Goal: Task Accomplishment & Management: Use online tool/utility

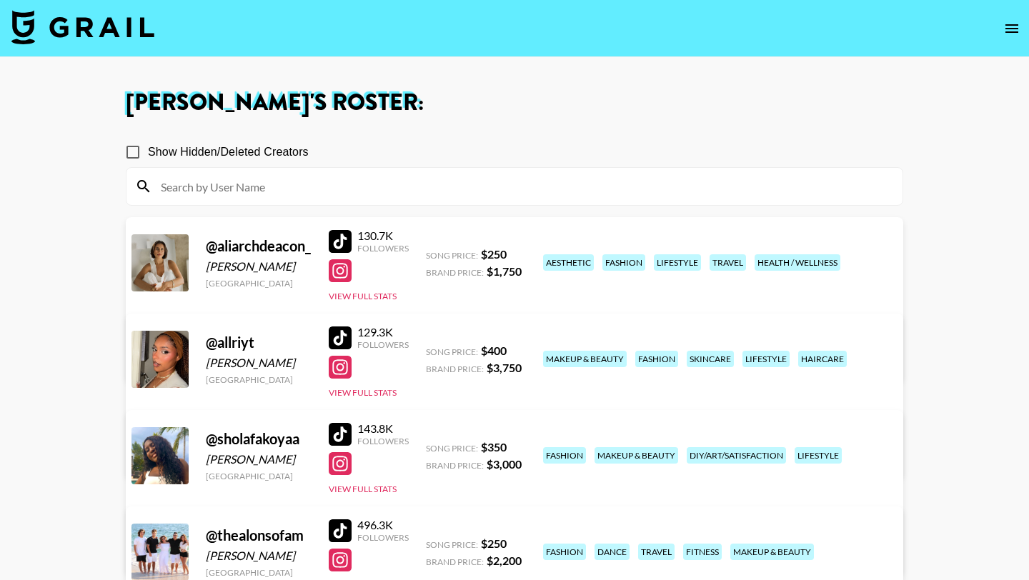
scroll to position [297, 0]
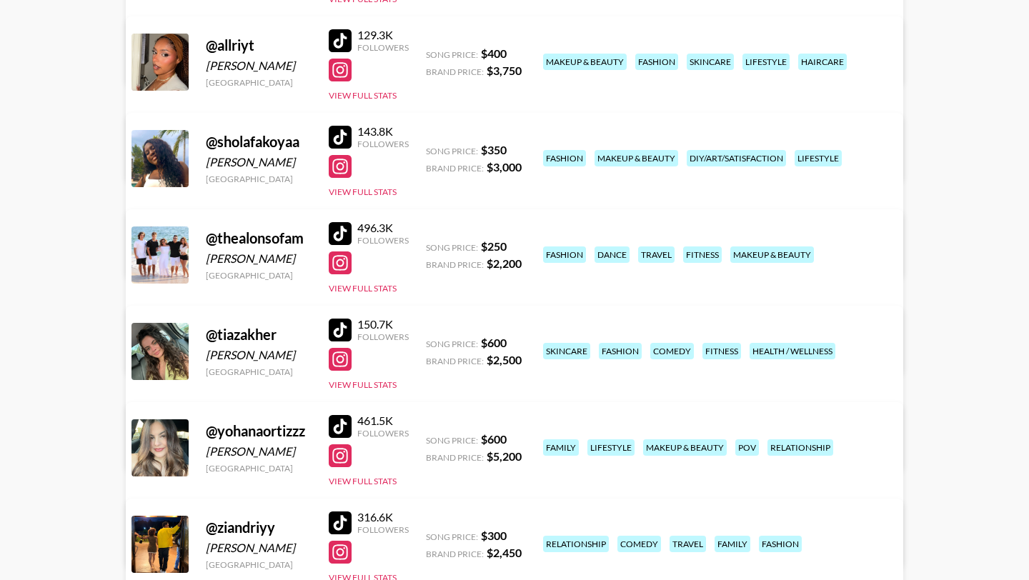
click at [344, 233] on div at bounding box center [340, 233] width 23 height 23
click at [519, 342] on link "View/Edit Details" at bounding box center [335, 349] width 368 height 14
click at [338, 327] on div at bounding box center [340, 330] width 23 height 23
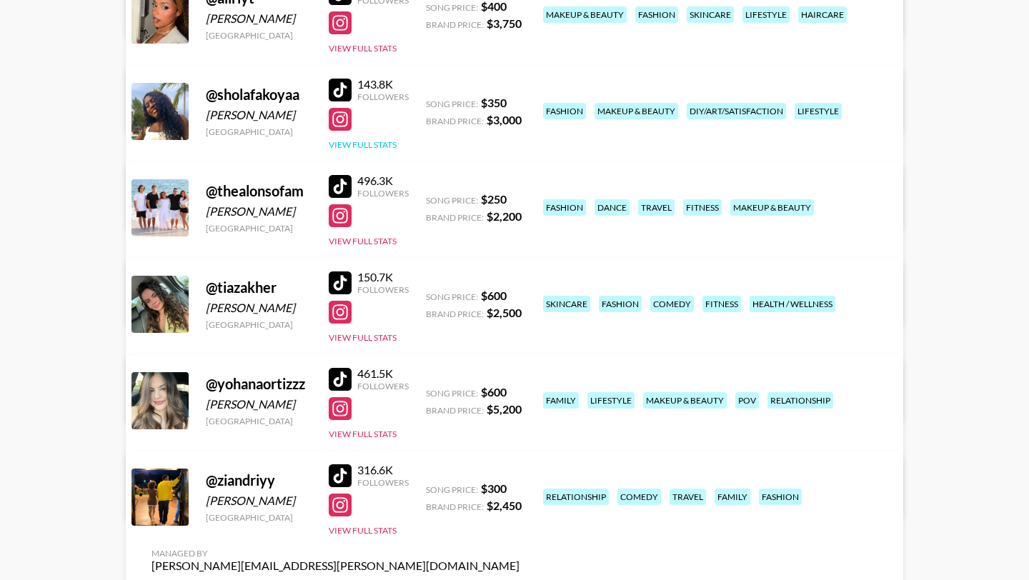
scroll to position [404, 0]
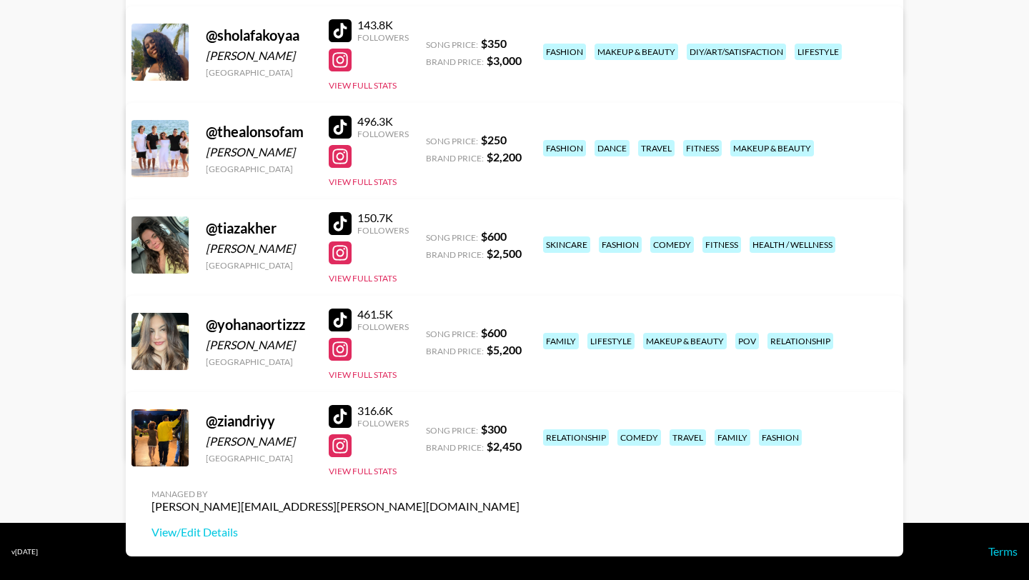
click at [339, 317] on div at bounding box center [340, 320] width 23 height 23
click at [341, 356] on div at bounding box center [340, 349] width 23 height 23
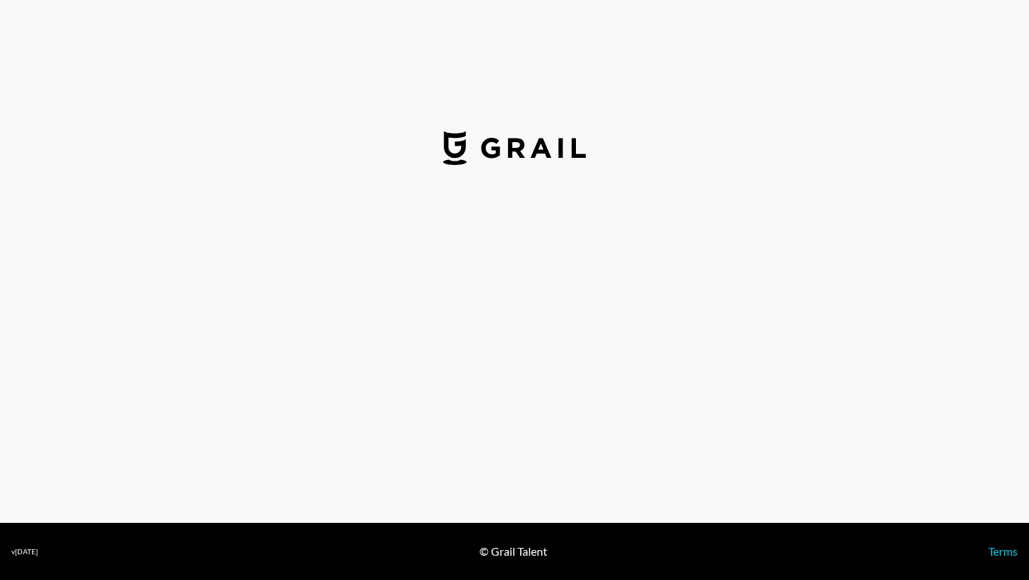
select select "USD"
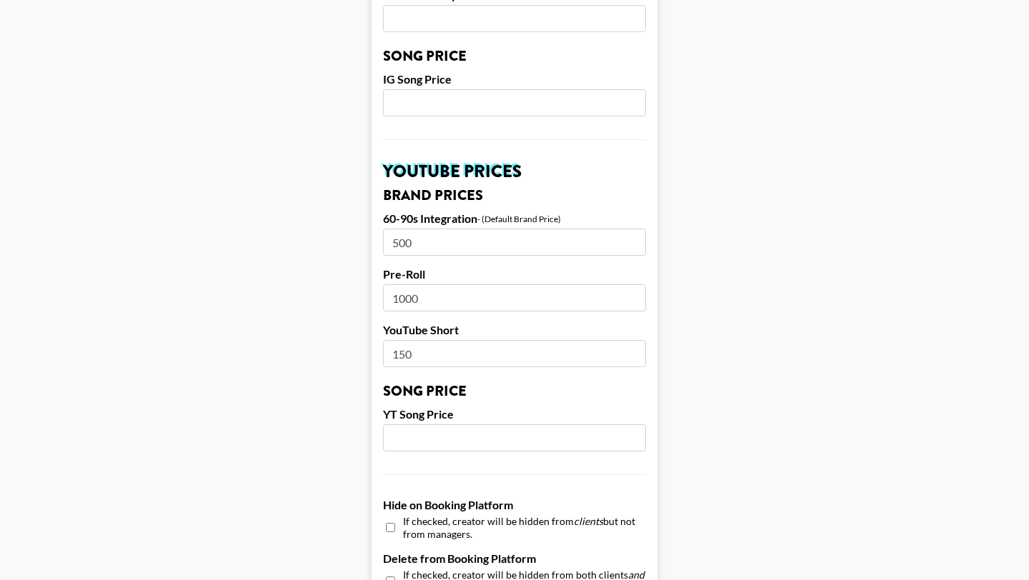
scroll to position [902, 0]
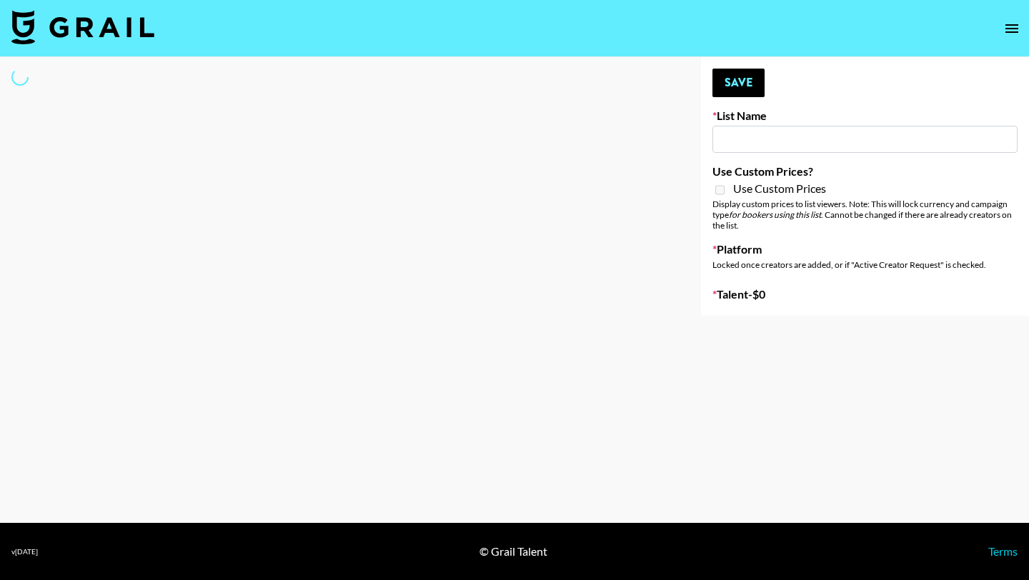
type input "Deebaby Song Promo"
select select "Song"
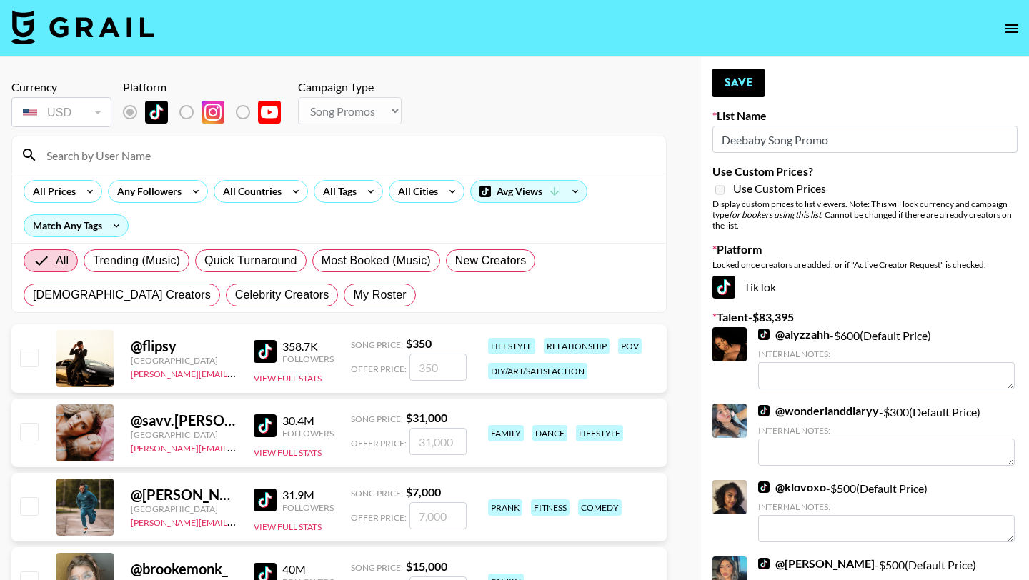
click at [168, 156] on input at bounding box center [347, 155] width 619 height 23
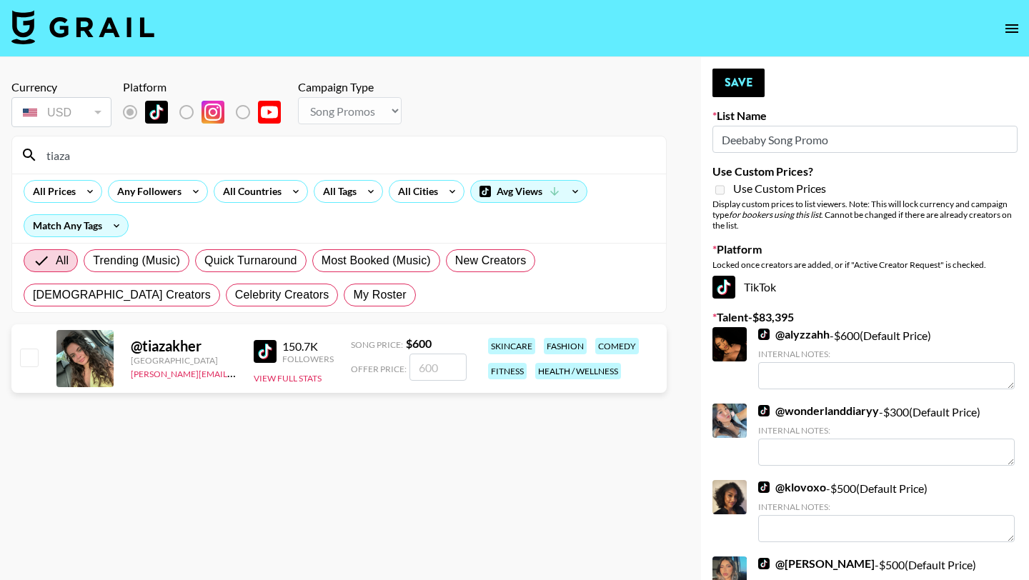
type input "tiaza"
click at [31, 356] on input "checkbox" at bounding box center [28, 357] width 17 height 17
checkbox input "true"
type input "600"
click at [743, 84] on button "Save" at bounding box center [738, 83] width 52 height 29
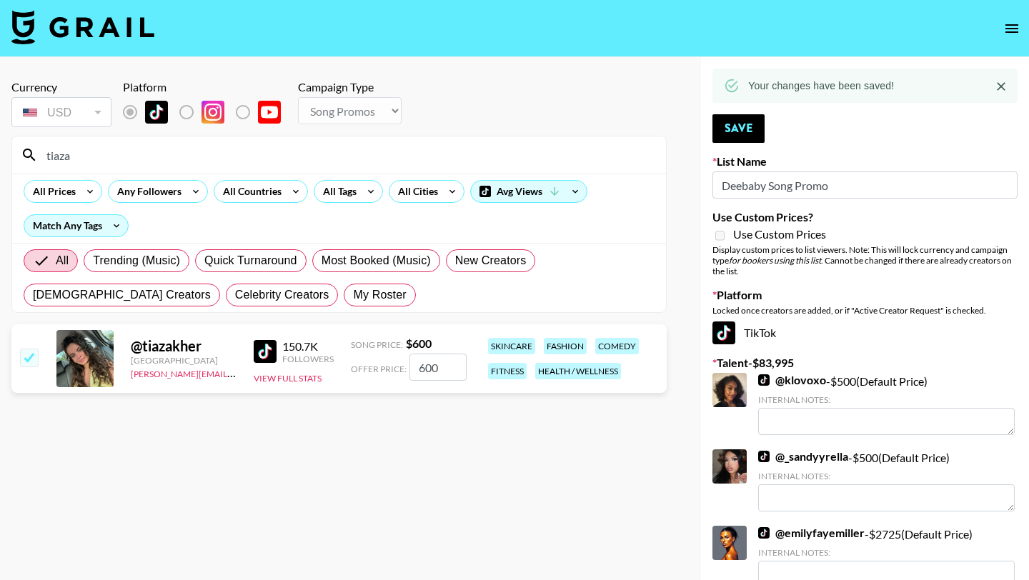
drag, startPoint x: 89, startPoint y: 151, endPoint x: 41, endPoint y: 151, distance: 47.1
click at [41, 151] on input "tiaza" at bounding box center [347, 155] width 619 height 23
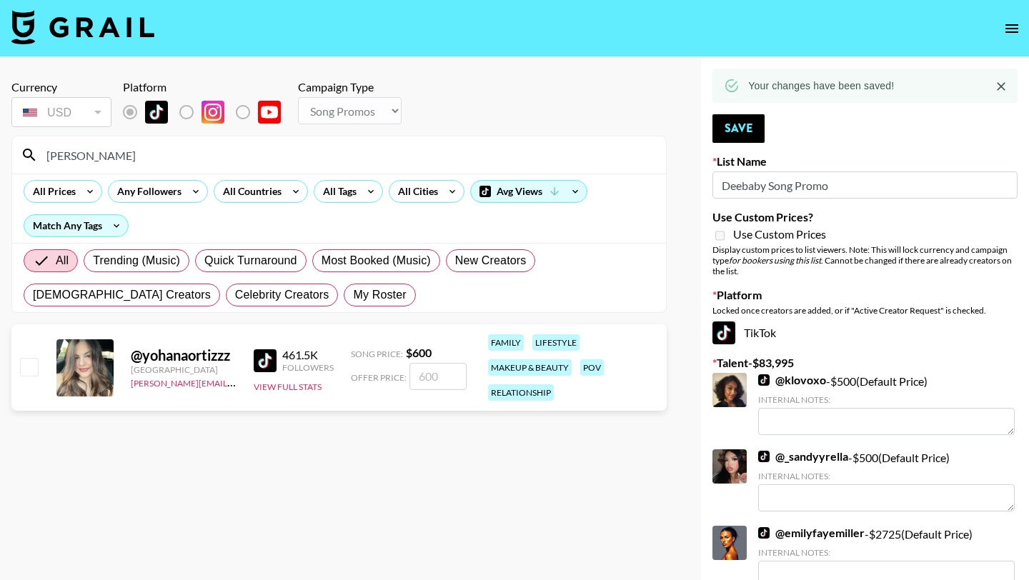
type input "yohana"
click at [36, 361] on input "checkbox" at bounding box center [28, 366] width 17 height 17
checkbox input "true"
type input "600"
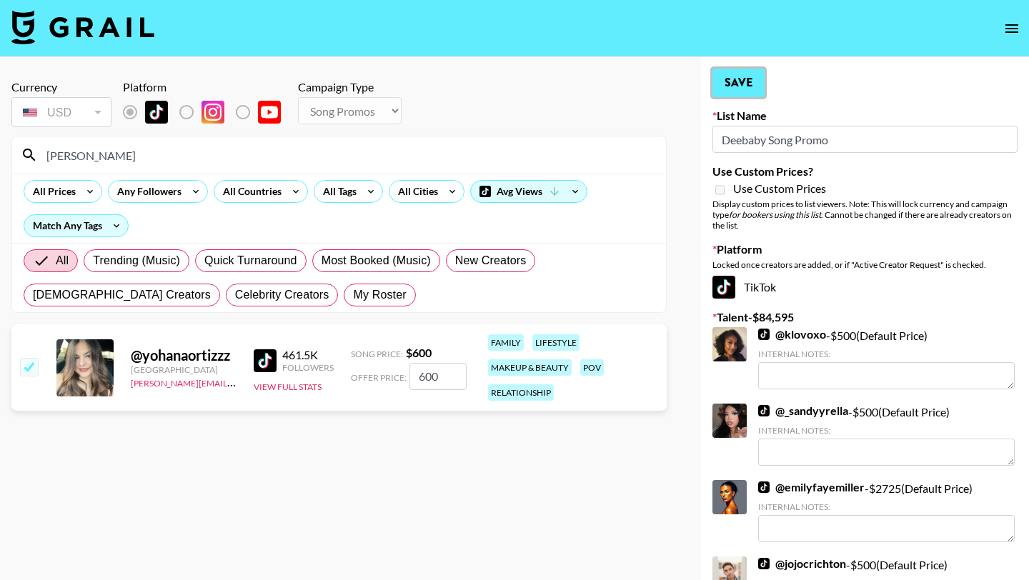
click at [752, 85] on button "Save" at bounding box center [738, 83] width 52 height 29
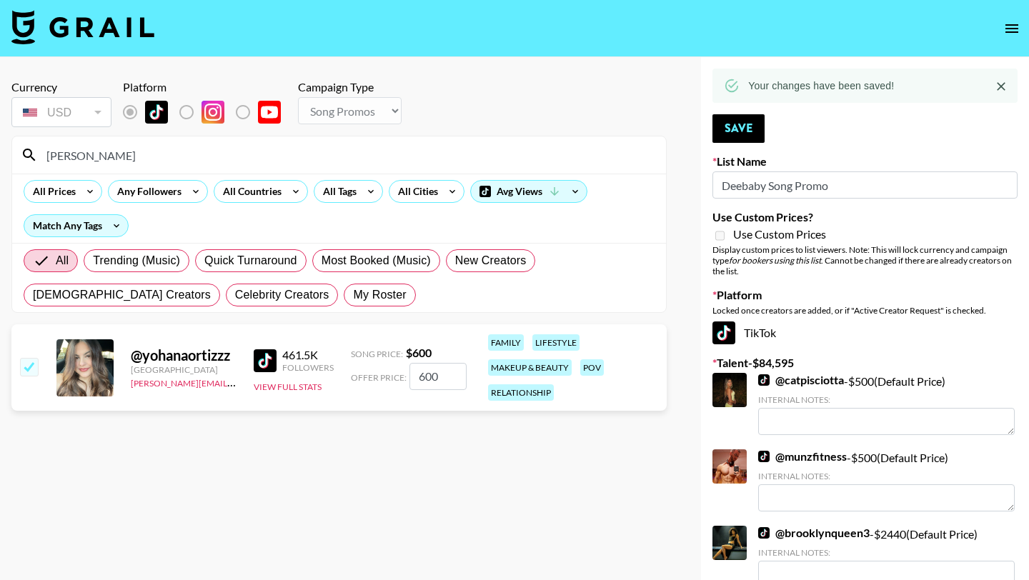
drag, startPoint x: 90, startPoint y: 158, endPoint x: 46, endPoint y: 156, distance: 44.3
click at [46, 156] on input "yohana" at bounding box center [347, 155] width 619 height 23
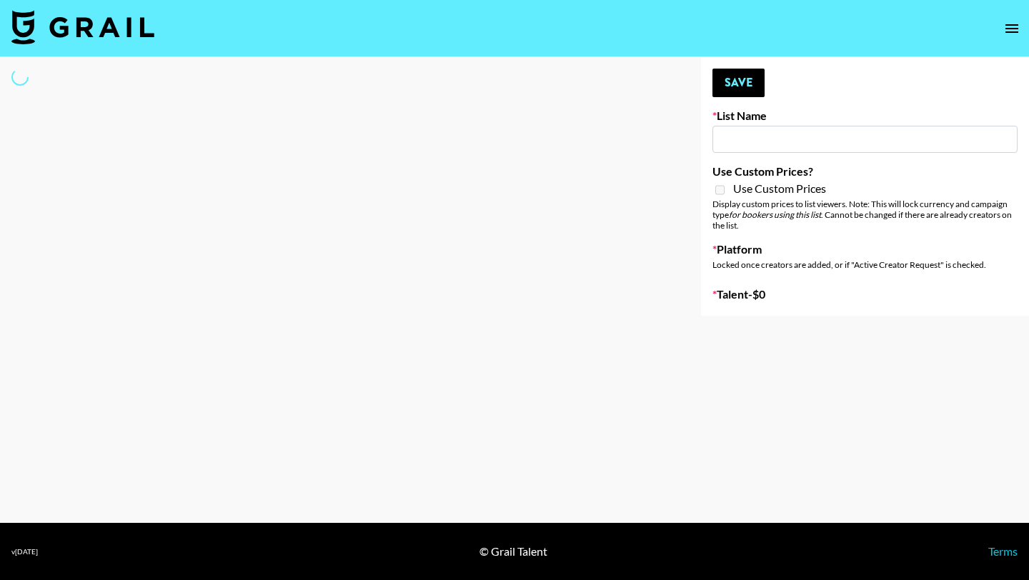
type input "IRL LA & NYC Activations - Diamond Cafe"
select select "Song"
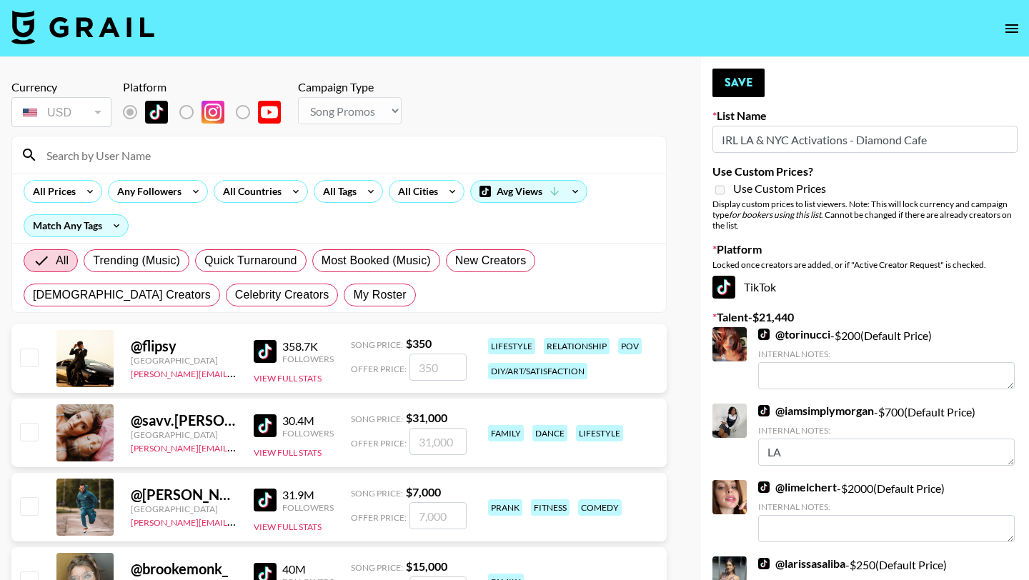
click at [161, 147] on input at bounding box center [347, 155] width 619 height 23
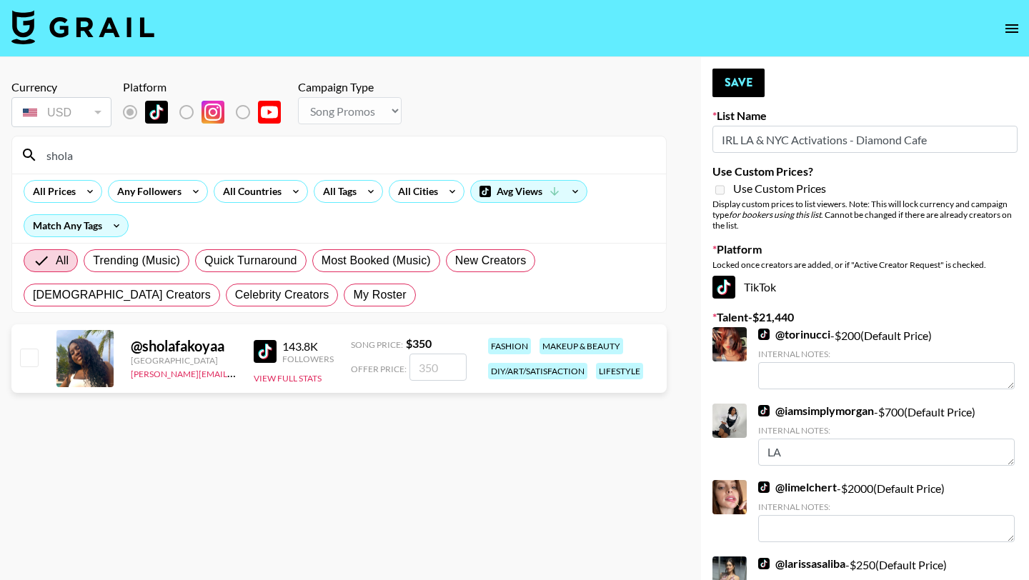
type input "shola"
click at [24, 354] on input "checkbox" at bounding box center [28, 357] width 17 height 17
checkbox input "true"
type input "350"
click at [741, 86] on button "Save" at bounding box center [738, 83] width 52 height 29
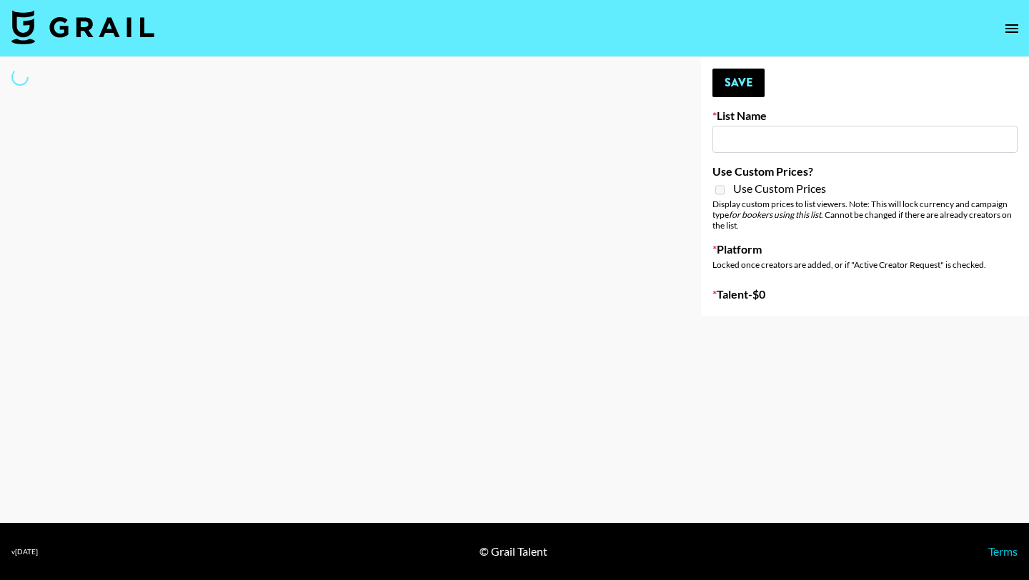
type input "Nicklback - Rockstar"
select select "Song"
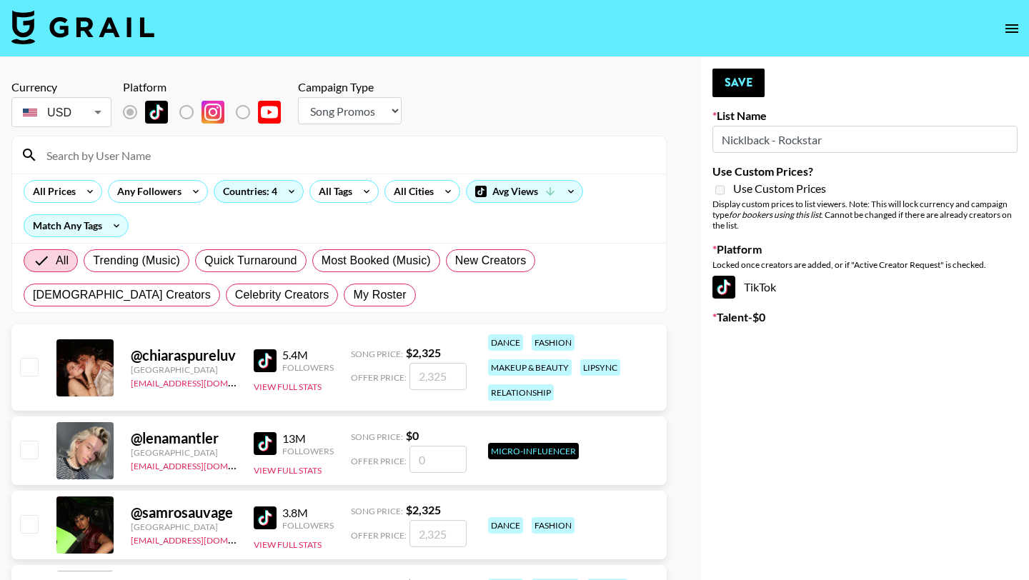
click at [173, 160] on input at bounding box center [347, 155] width 619 height 23
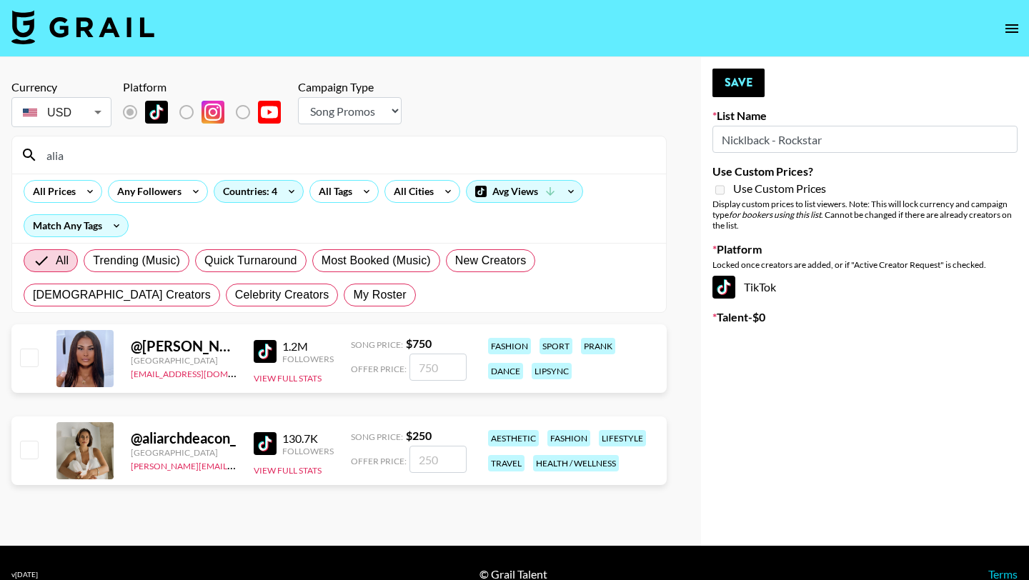
type input "alia"
click at [29, 451] on input "checkbox" at bounding box center [28, 449] width 17 height 17
checkbox input "true"
type input "250"
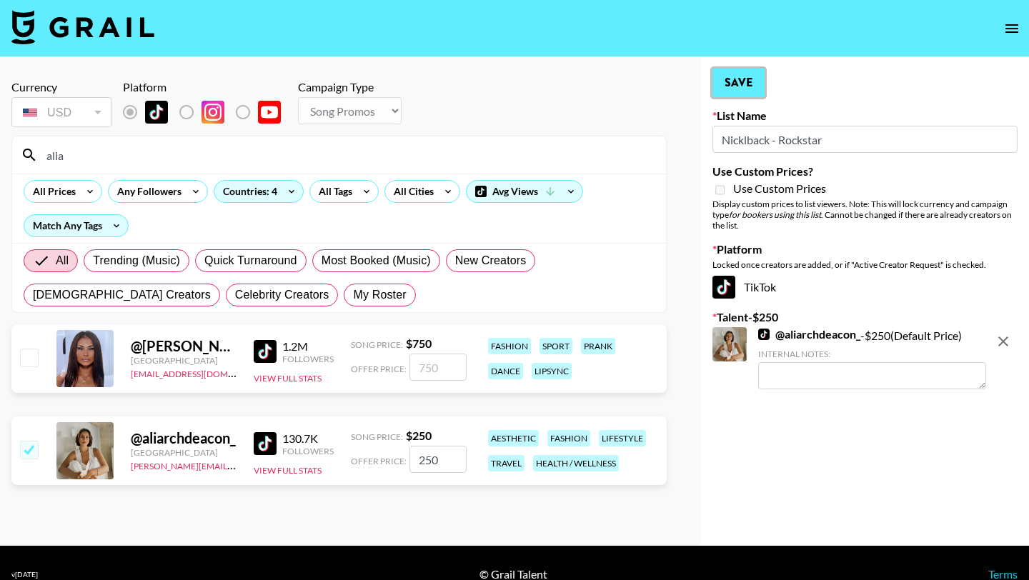
click at [739, 74] on button "Save" at bounding box center [738, 83] width 52 height 29
